Goal: Task Accomplishment & Management: Complete application form

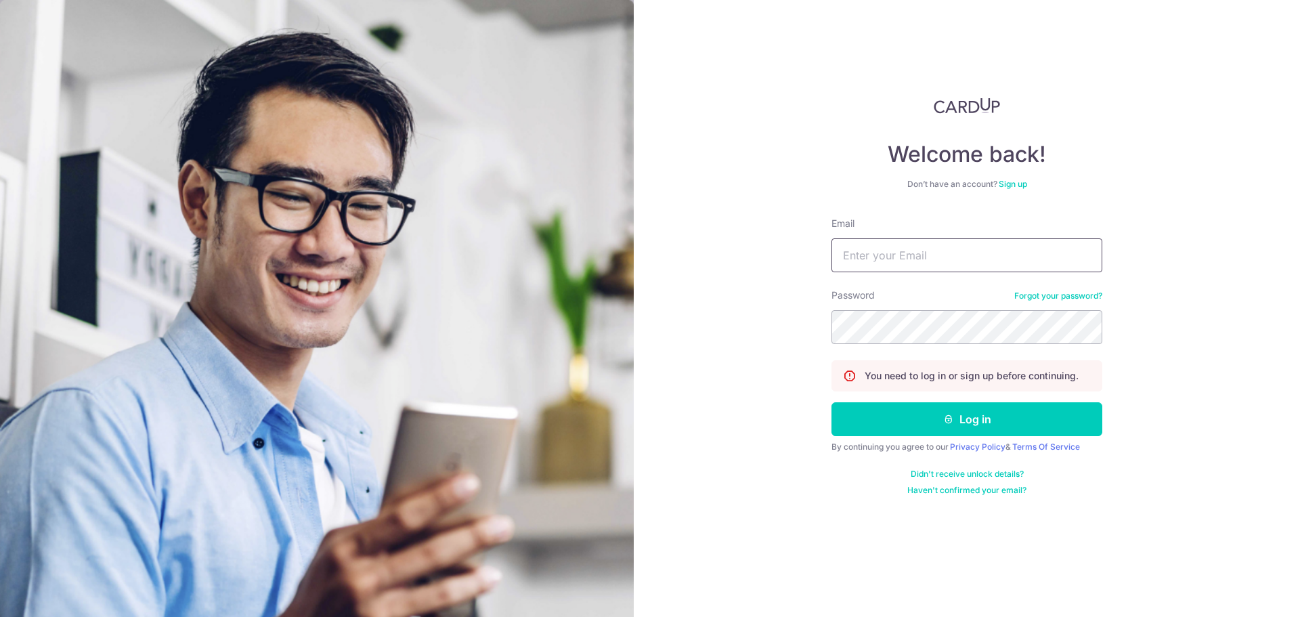
type input "alizalim.nastycookie@gmail.com"
click at [946, 443] on div "By continuing you agree to our Privacy Policy & Terms Of Service" at bounding box center [966, 446] width 271 height 11
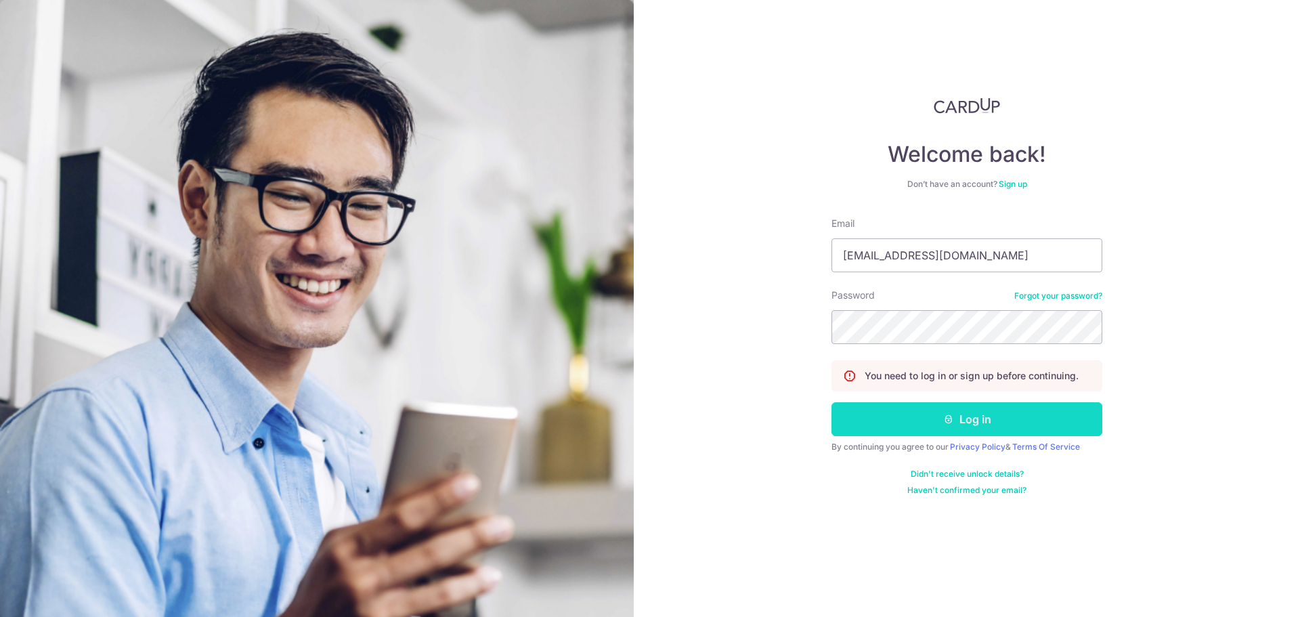
click at [950, 415] on icon "submit" at bounding box center [948, 419] width 11 height 11
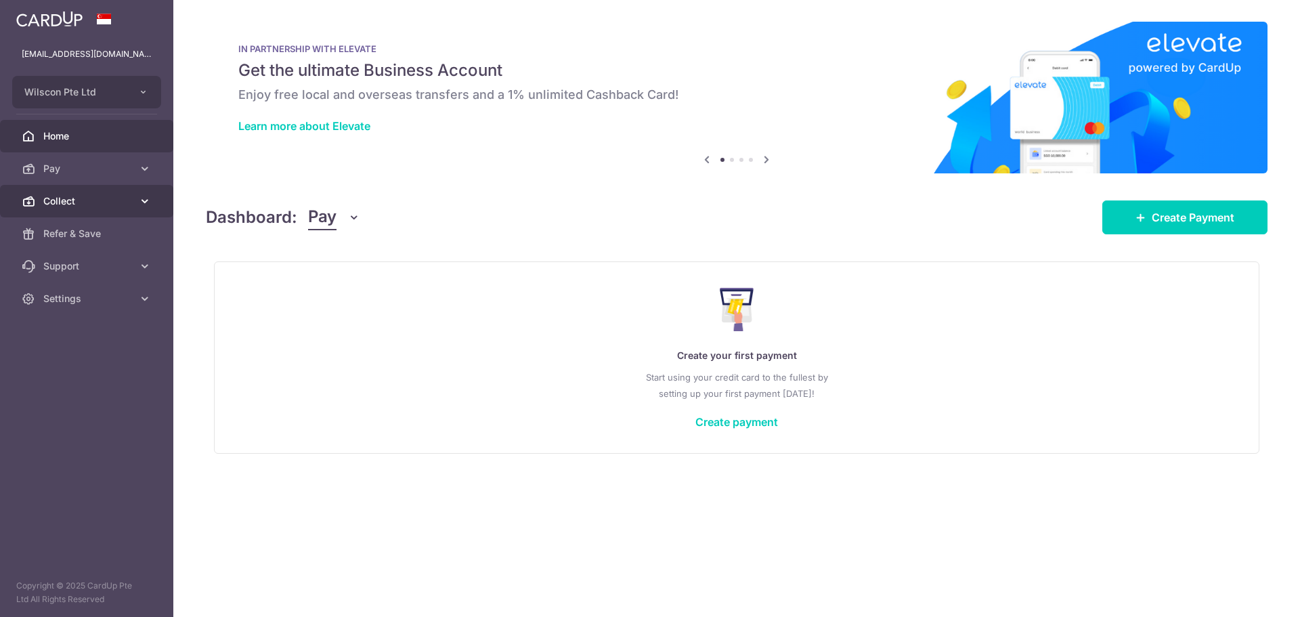
click at [81, 212] on link "Collect" at bounding box center [86, 201] width 173 height 32
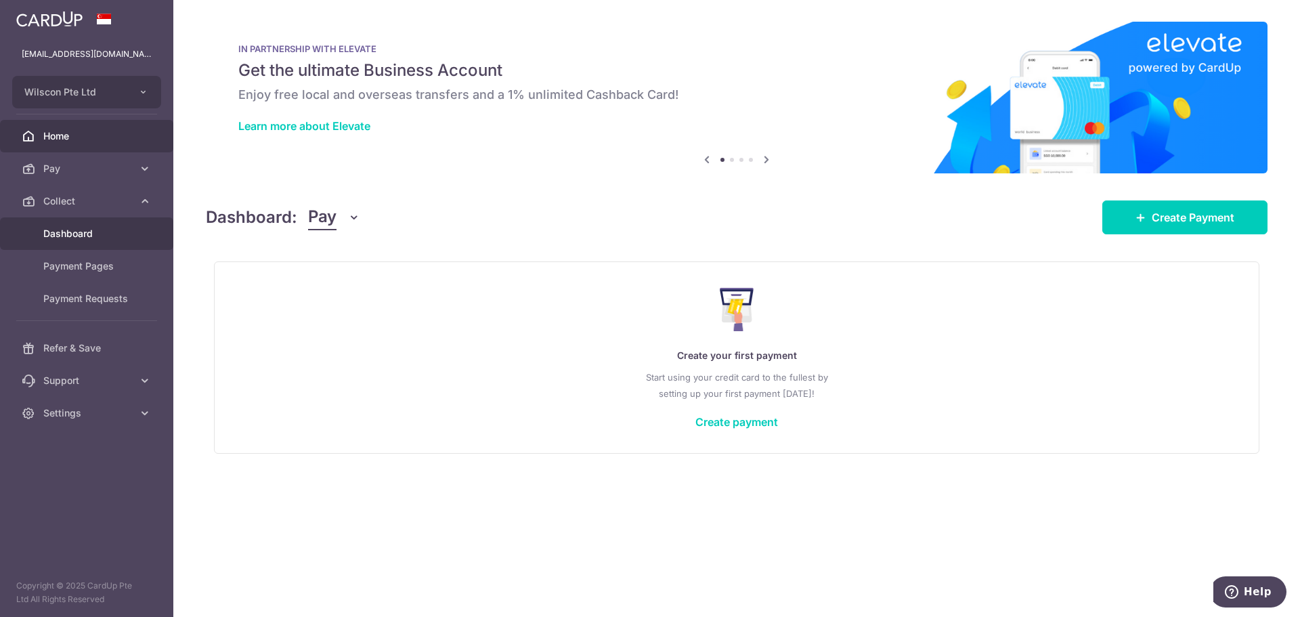
click at [81, 243] on link "Dashboard" at bounding box center [86, 233] width 173 height 32
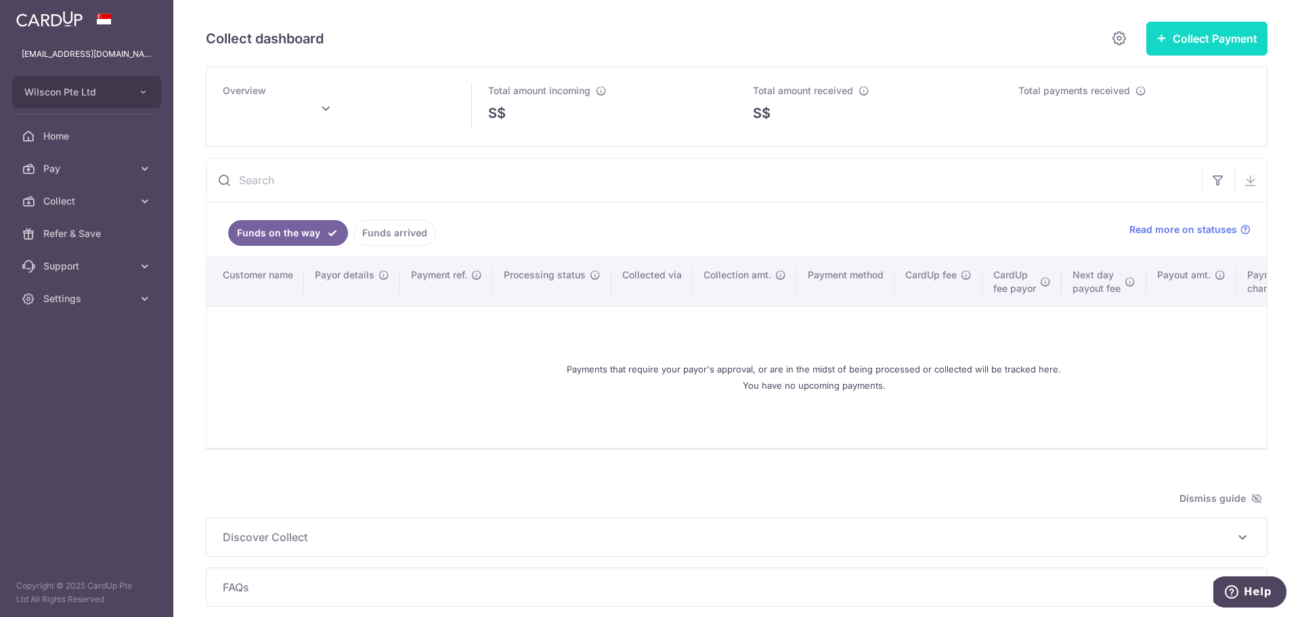
click at [1201, 26] on button "Collect Payment" at bounding box center [1206, 39] width 121 height 34
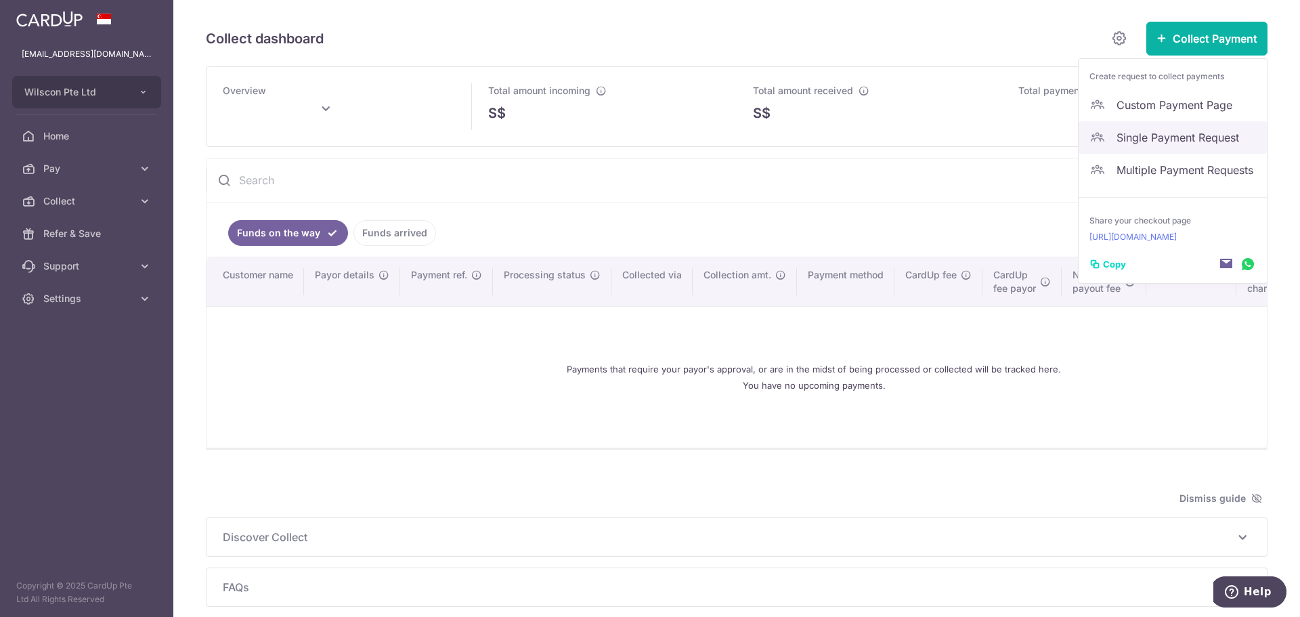
click at [1174, 145] on span "Single Payment Request" at bounding box center [1185, 137] width 139 height 16
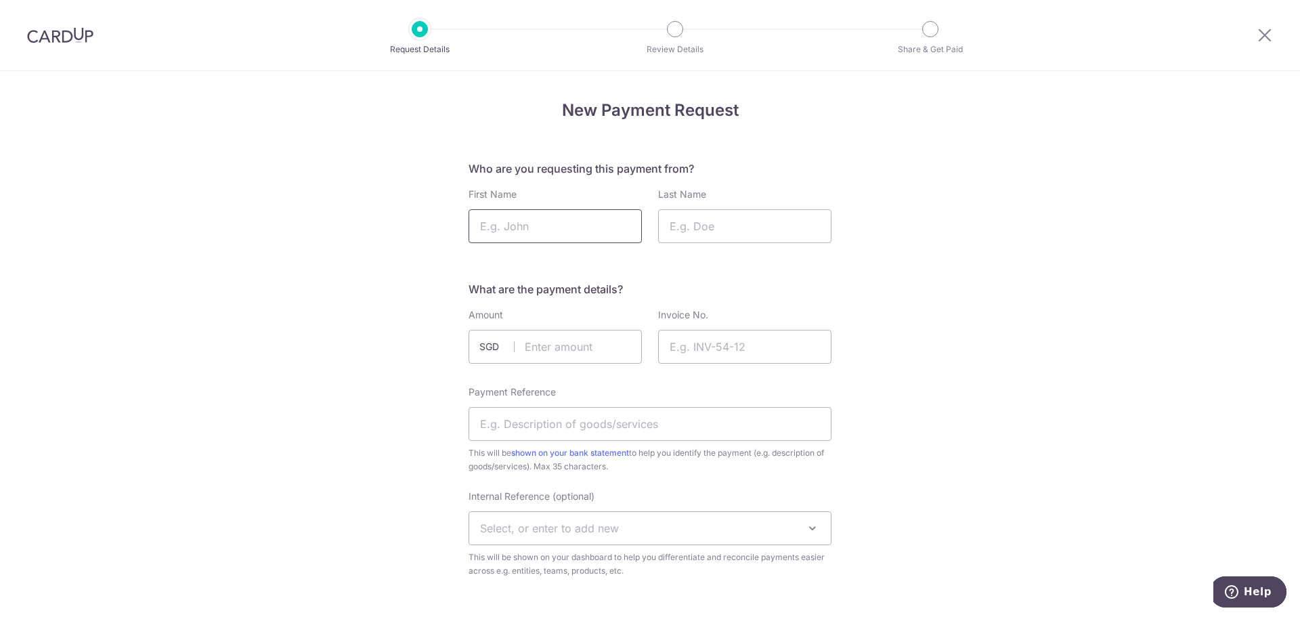
click at [590, 219] on input "First Name" at bounding box center [554, 226] width 173 height 34
paste input "Mr Tan Sin Bee"
drag, startPoint x: 537, startPoint y: 223, endPoint x: 518, endPoint y: 223, distance: 18.3
click at [518, 223] on input "Mr Tan Sin Bee" at bounding box center [554, 226] width 173 height 34
click at [508, 221] on input "Mr Tan Sin Bee" at bounding box center [554, 226] width 173 height 34
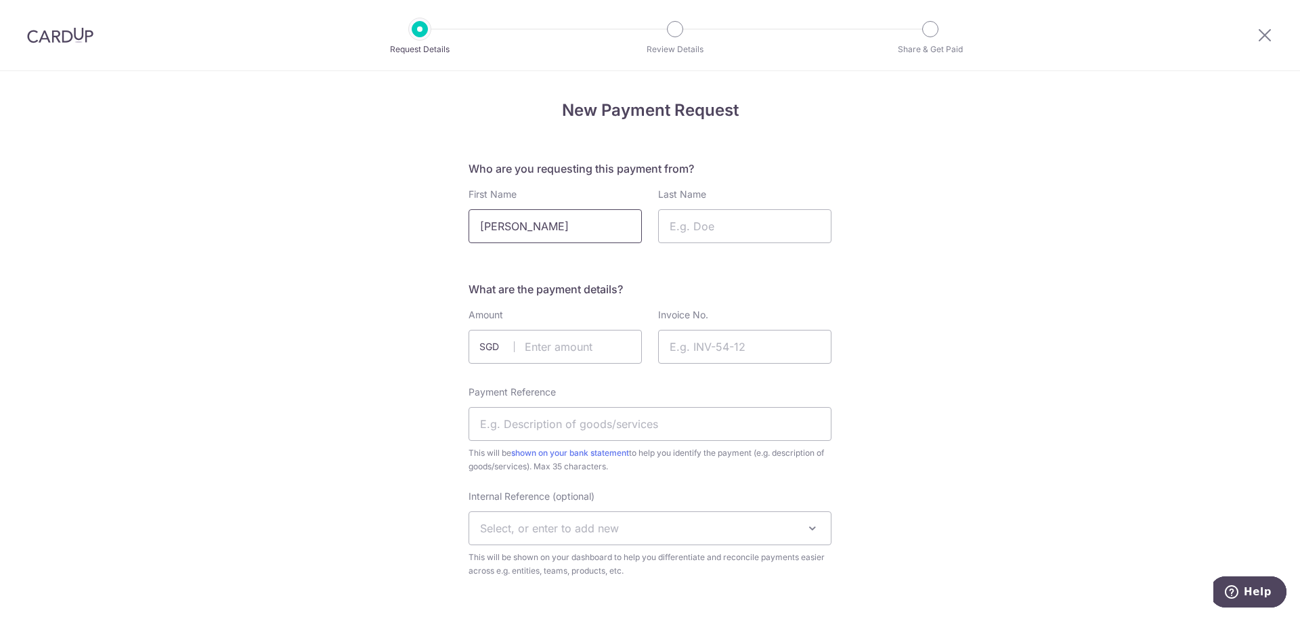
drag, startPoint x: 515, startPoint y: 224, endPoint x: 493, endPoint y: 223, distance: 21.7
click at [493, 223] on input "Mr Tan Sin Bee" at bounding box center [554, 226] width 173 height 34
type input "Mr Sin Bee"
click at [707, 225] on input "Last Name" at bounding box center [744, 226] width 173 height 34
paste input "Tan"
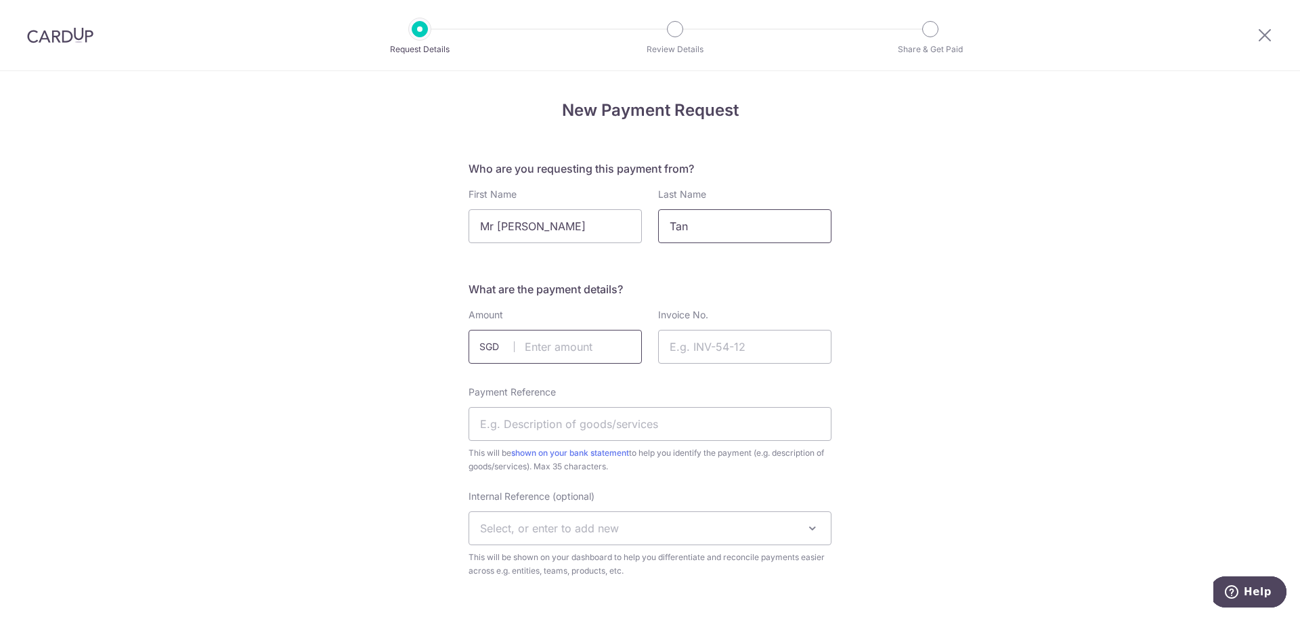
type input "Tan"
click at [552, 345] on input "text" at bounding box center [554, 347] width 173 height 34
type input "1605.00"
click at [726, 355] on input "Invoice No." at bounding box center [744, 347] width 173 height 34
paste input "WC-2025-0091"
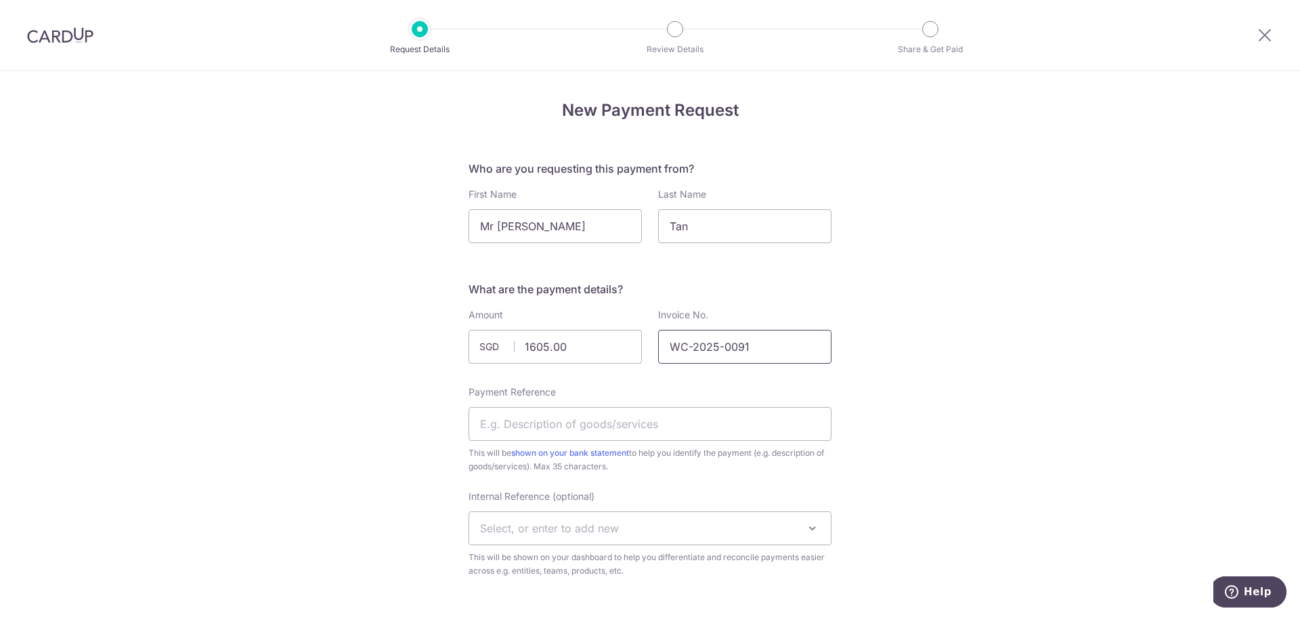
type input "WC-2025-0091"
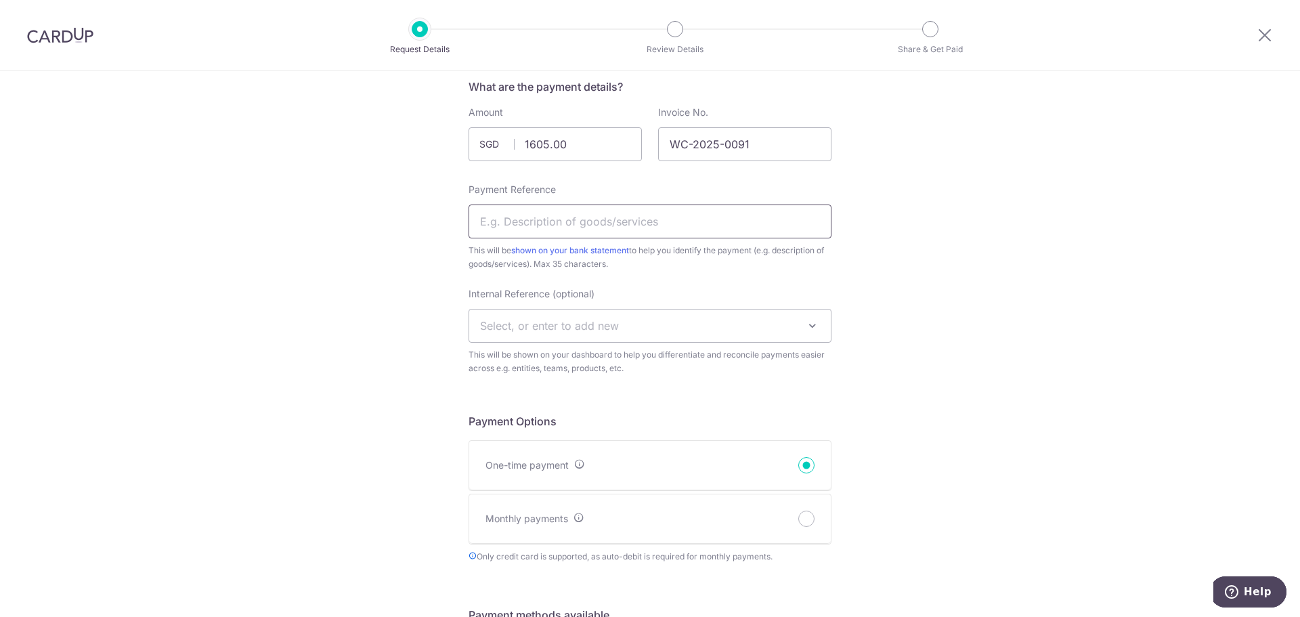
scroll to position [203, 0]
click at [698, 220] on input "Payment Reference" at bounding box center [649, 221] width 363 height 34
paste input "WC-2025-0091"
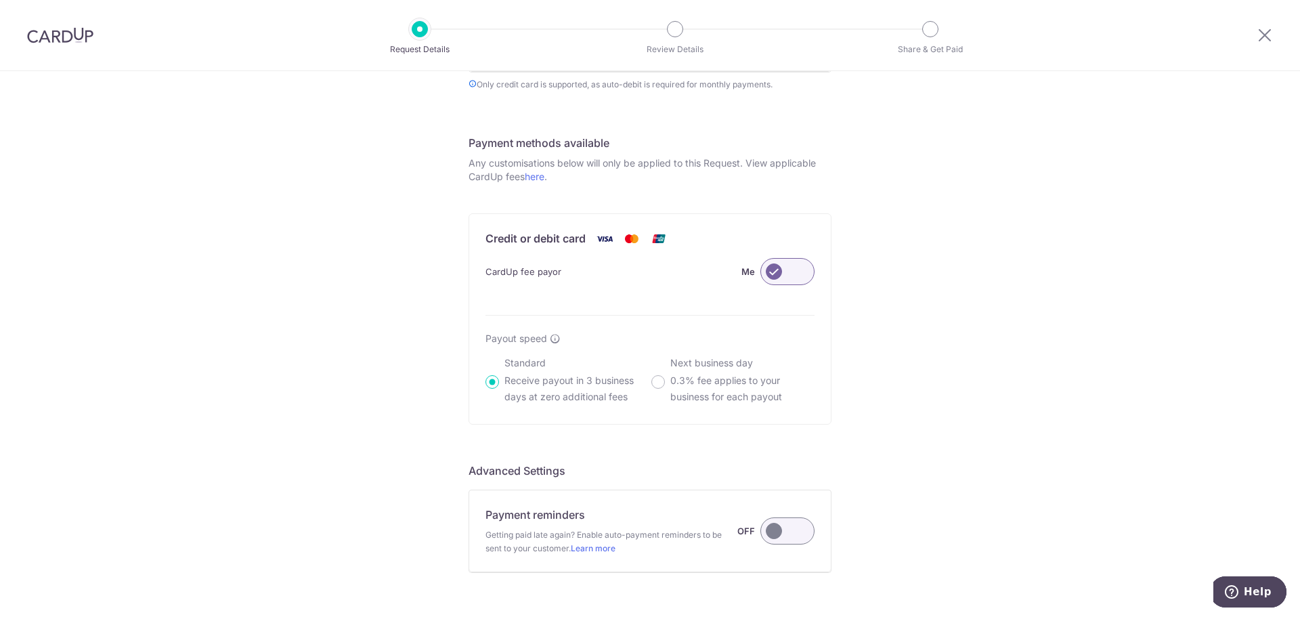
scroll to position [677, 0]
type input "WC-2025-0091"
click at [786, 269] on label at bounding box center [787, 268] width 54 height 27
click at [0, 0] on input "Me" at bounding box center [0, 0] width 0 height 0
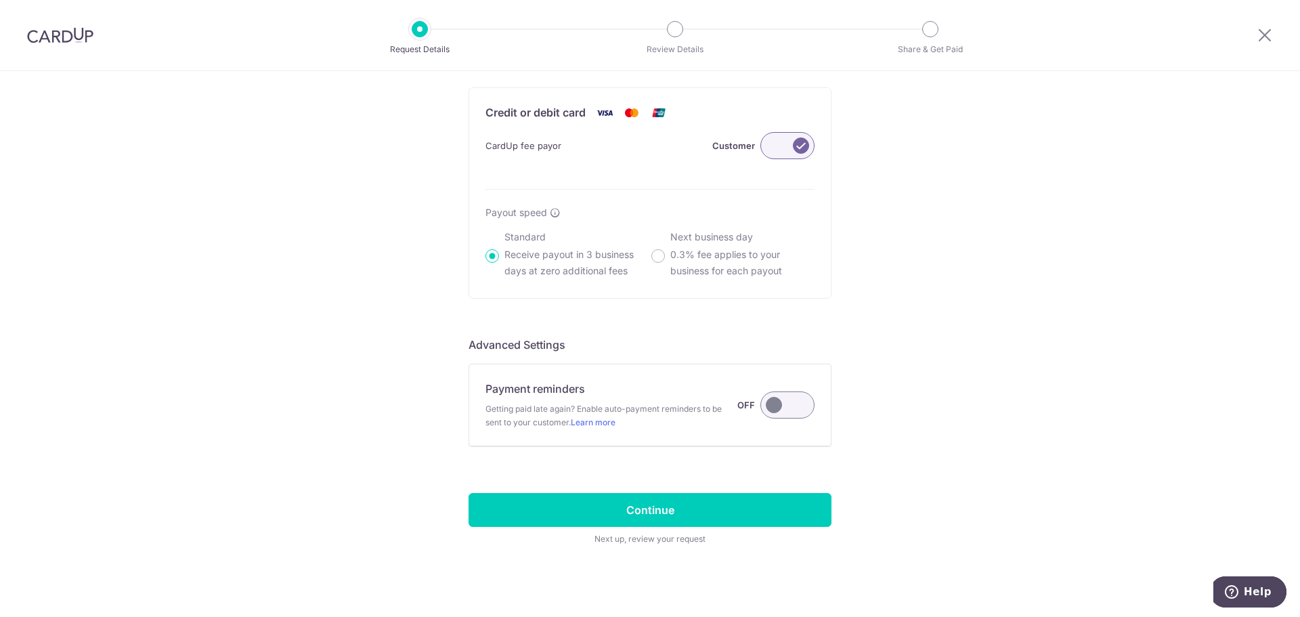
scroll to position [809, 0]
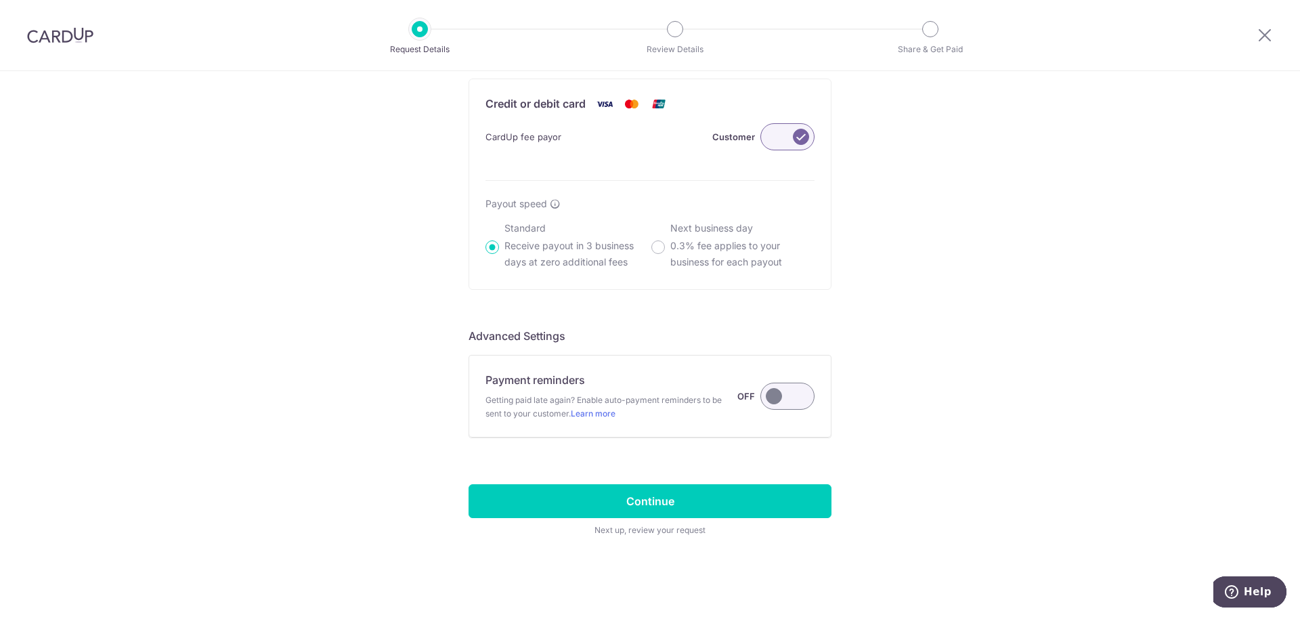
click at [679, 242] on p "0.3% fee applies to your business for each payout" at bounding box center [742, 254] width 144 height 32
click at [665, 242] on input "Next business day 0.3% fee applies to your business for each payout" at bounding box center [658, 247] width 14 height 14
radio input "false"
radio input "true"
click at [495, 242] on div "Standard Receive payout in 3 business days at zero additional fees" at bounding box center [566, 245] width 163 height 49
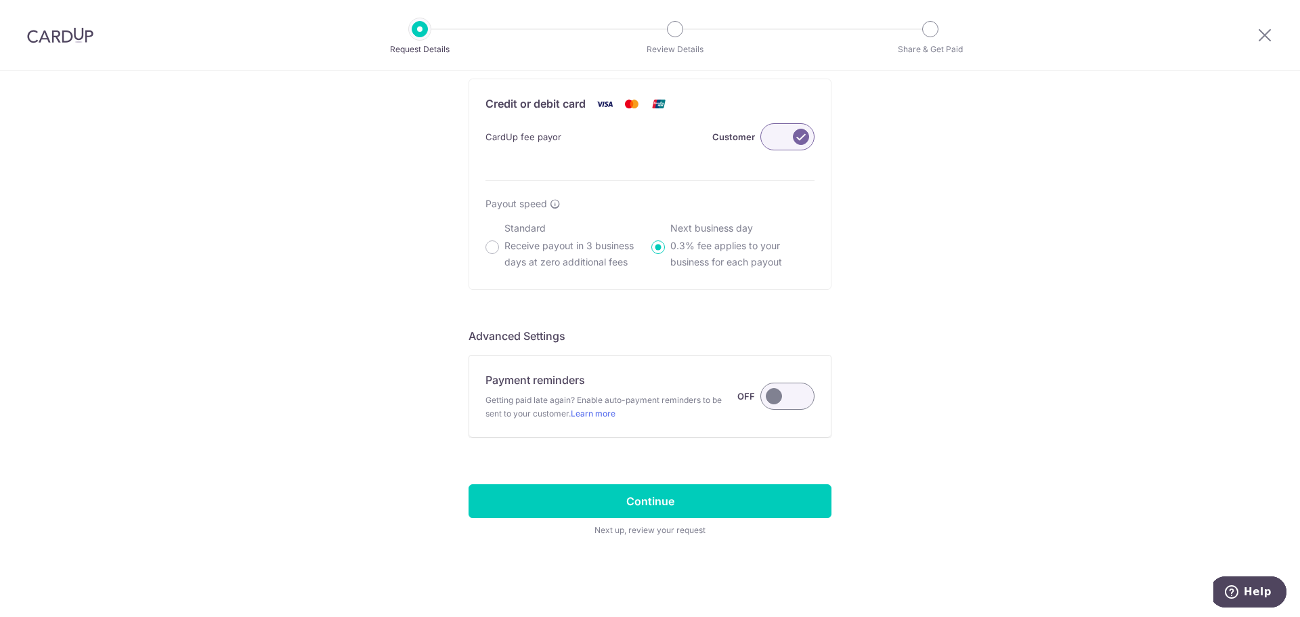
radio input "true"
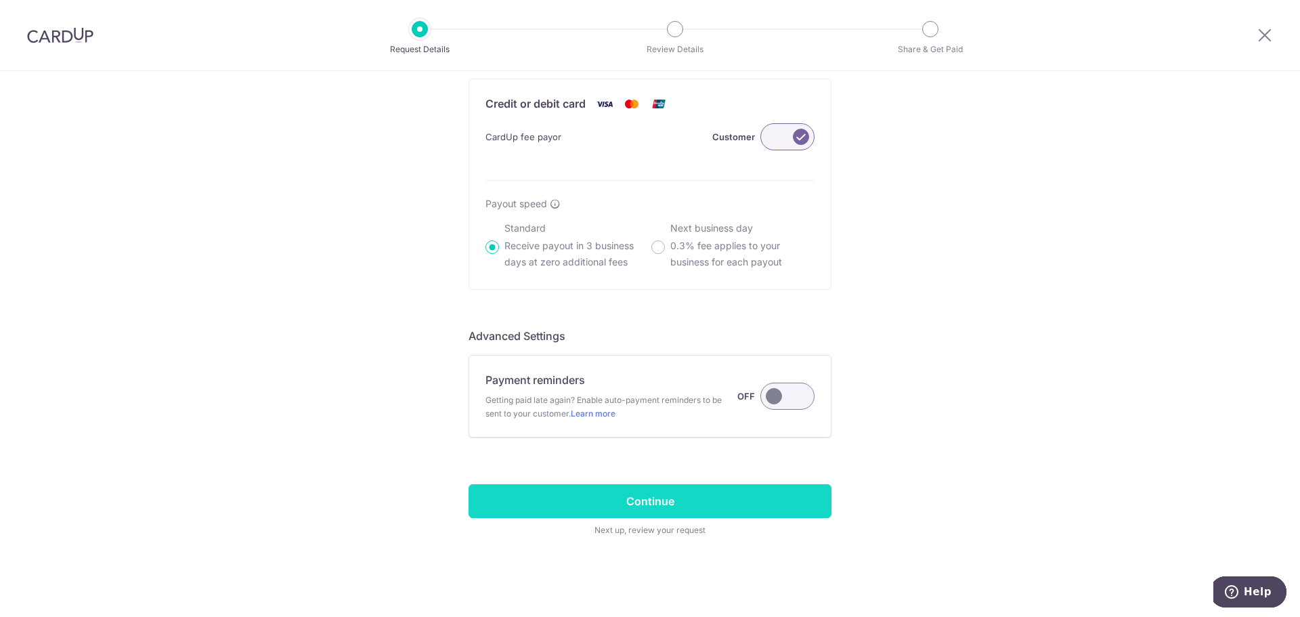
click at [665, 502] on input "Continue" at bounding box center [649, 501] width 363 height 34
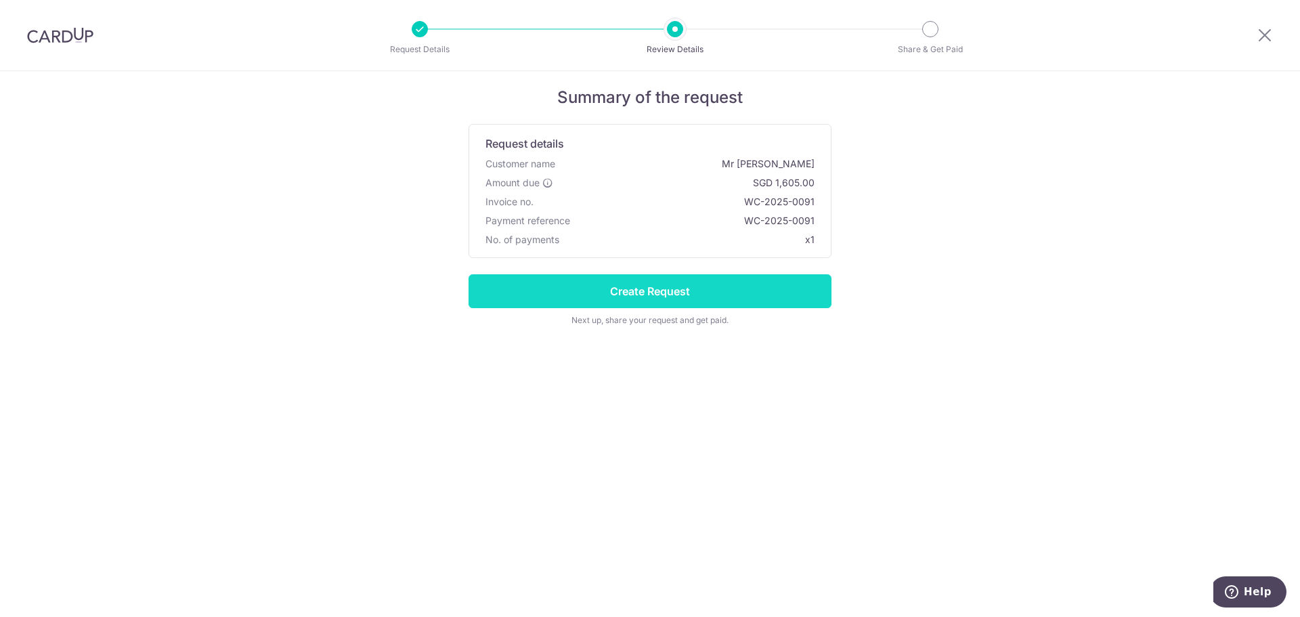
click at [783, 296] on input "Create Request" at bounding box center [649, 291] width 363 height 34
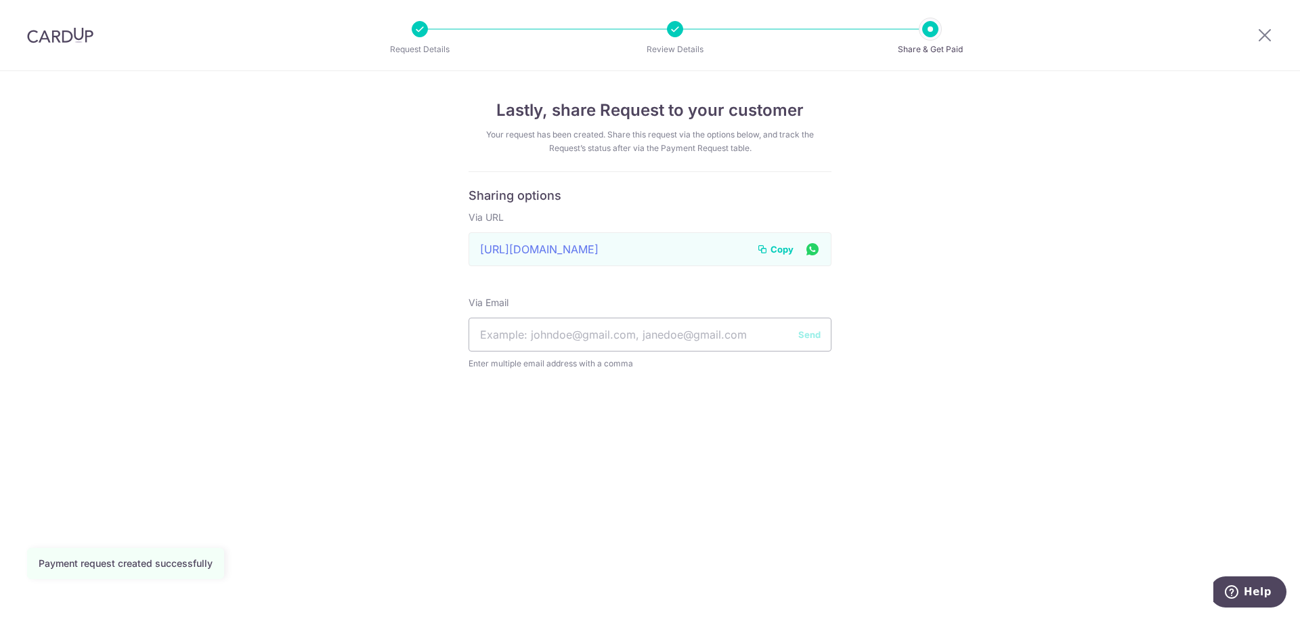
click at [782, 252] on span "Copy" at bounding box center [781, 249] width 23 height 14
click at [1261, 43] on icon at bounding box center [1264, 34] width 16 height 17
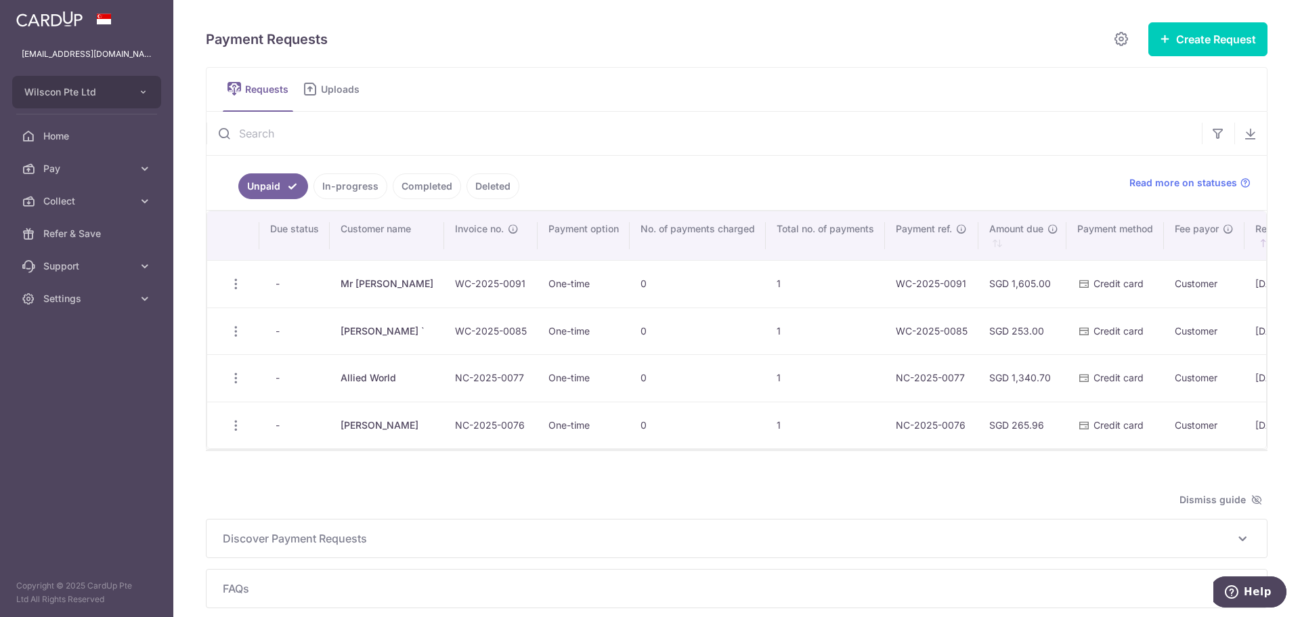
click at [353, 172] on ul "Unpaid In-progress Completed Deleted" at bounding box center [659, 183] width 906 height 54
click at [351, 183] on link "In-progress" at bounding box center [350, 186] width 74 height 26
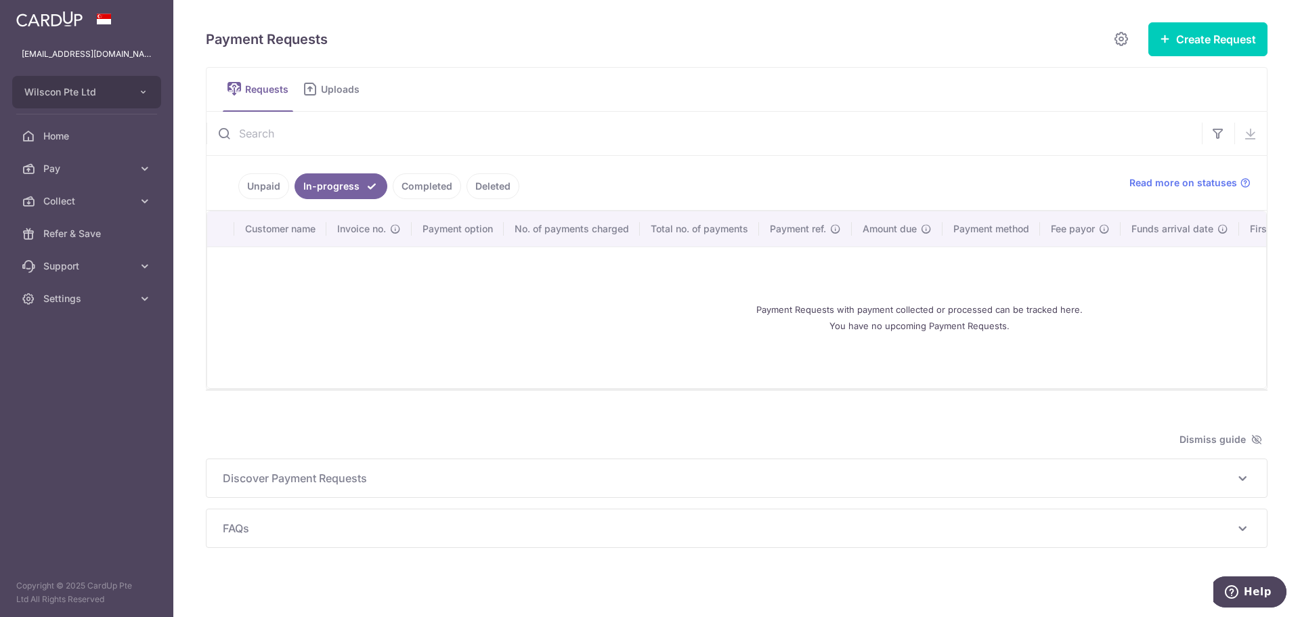
click at [433, 187] on link "Completed" at bounding box center [427, 186] width 68 height 26
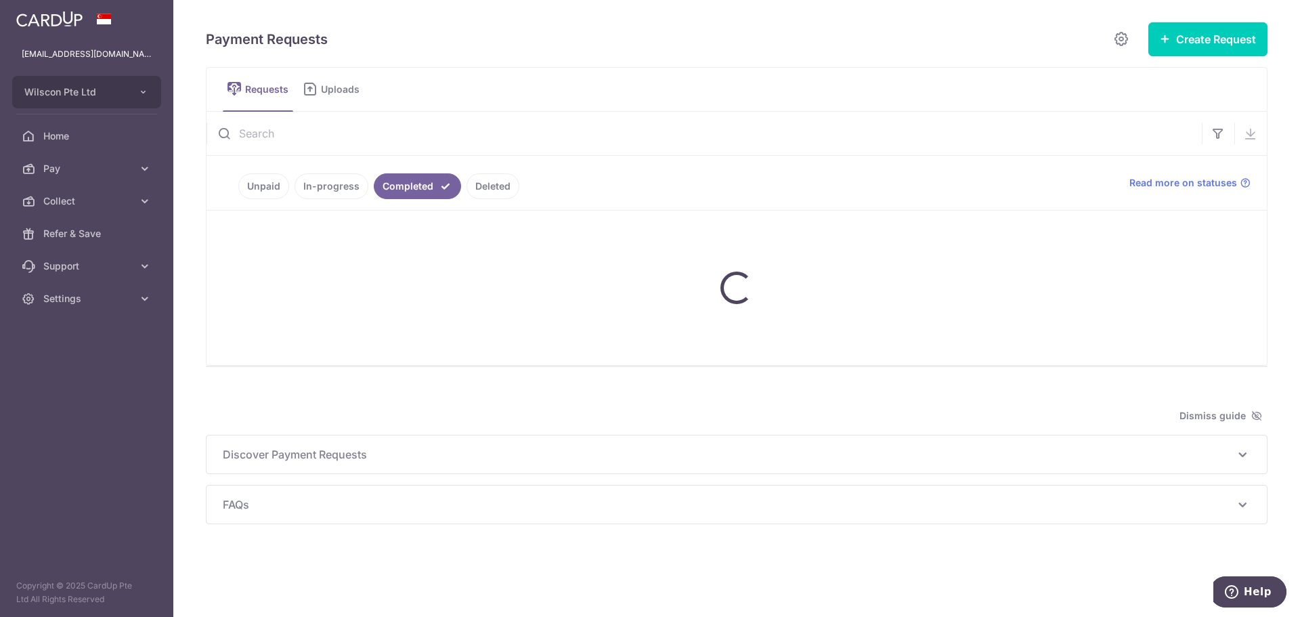
click at [621, 164] on ul "Unpaid In-progress Completed Deleted" at bounding box center [659, 183] width 906 height 54
click at [493, 179] on link "Deleted" at bounding box center [492, 186] width 53 height 26
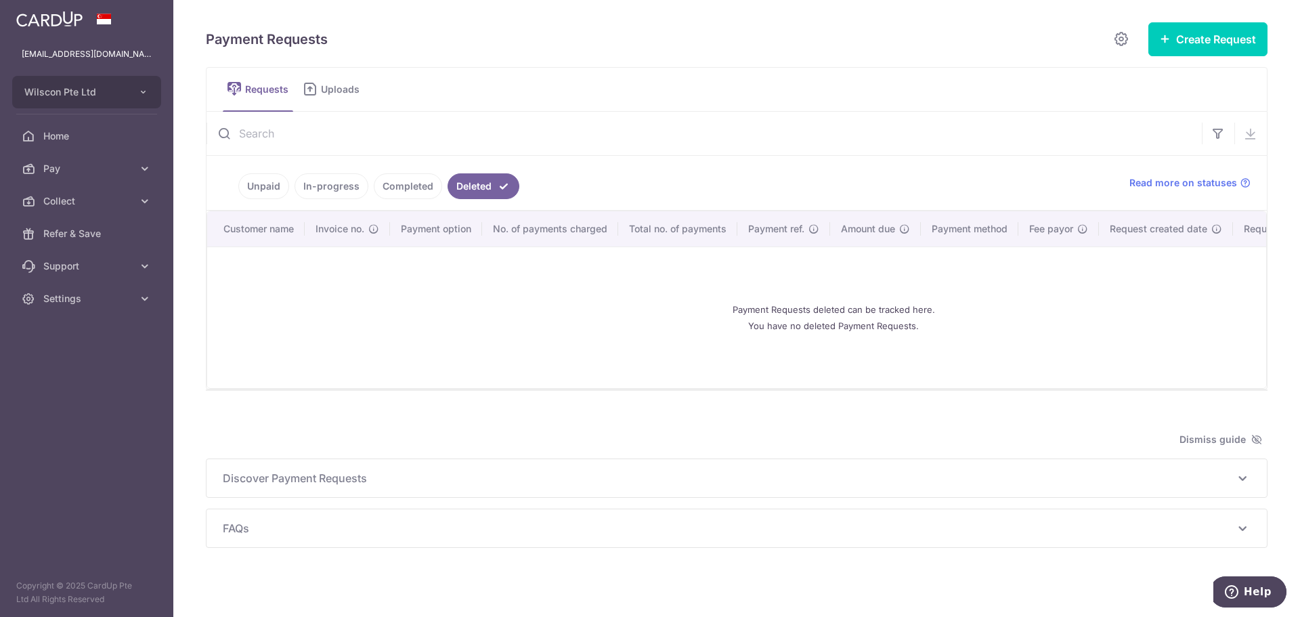
click at [378, 183] on link "Completed" at bounding box center [408, 186] width 68 height 26
